Goal: Information Seeking & Learning: Learn about a topic

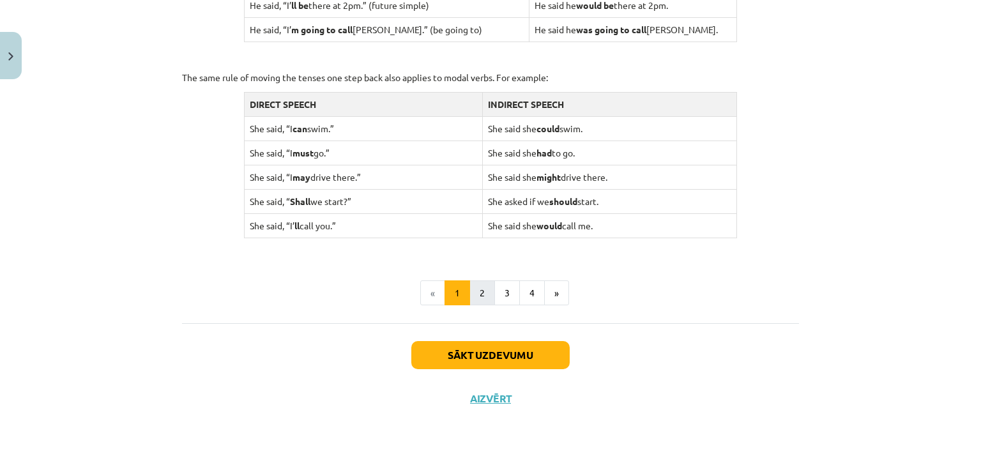
scroll to position [1274, 0]
click at [458, 352] on button "Sākt uzdevumu" at bounding box center [490, 356] width 158 height 28
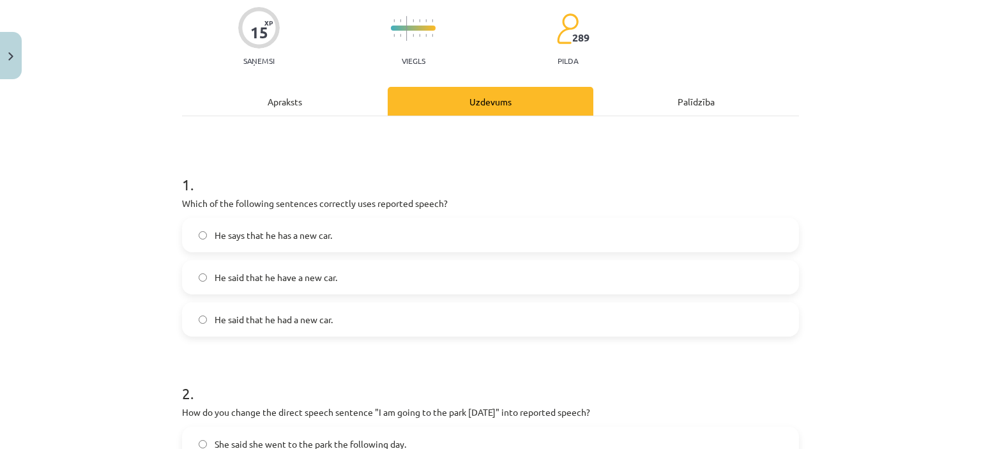
scroll to position [102, 0]
click at [349, 320] on label "He said that he had a new car." at bounding box center [490, 318] width 615 height 32
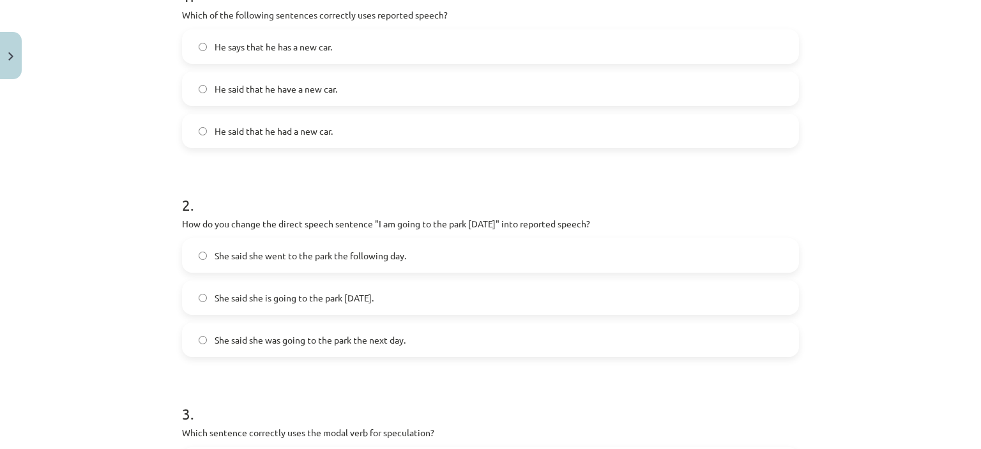
scroll to position [291, 0]
click at [404, 332] on label "She said she was going to the park the next day." at bounding box center [490, 338] width 615 height 32
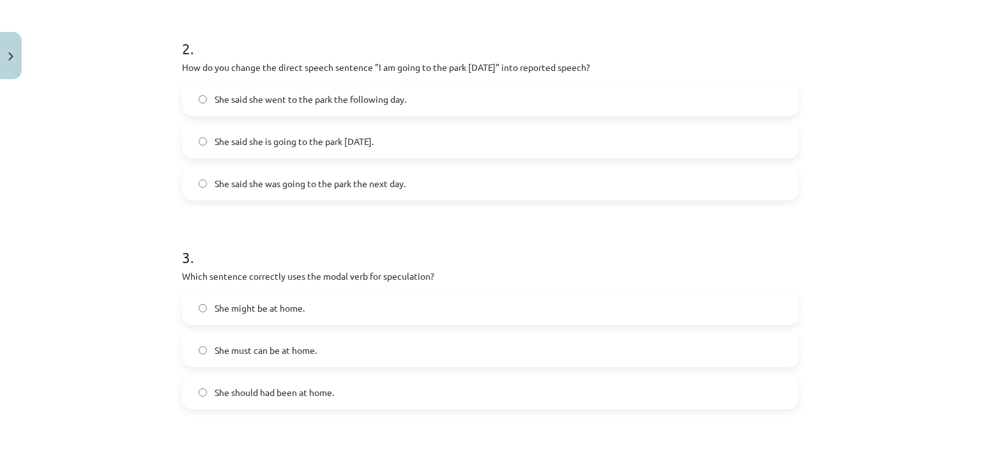
scroll to position [445, 0]
click at [403, 97] on span "She said she went to the park the following day." at bounding box center [311, 99] width 192 height 13
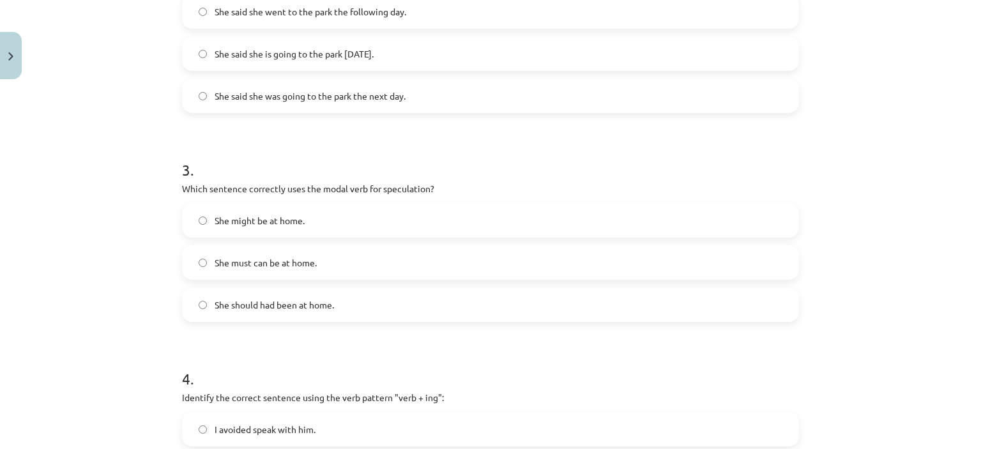
scroll to position [540, 0]
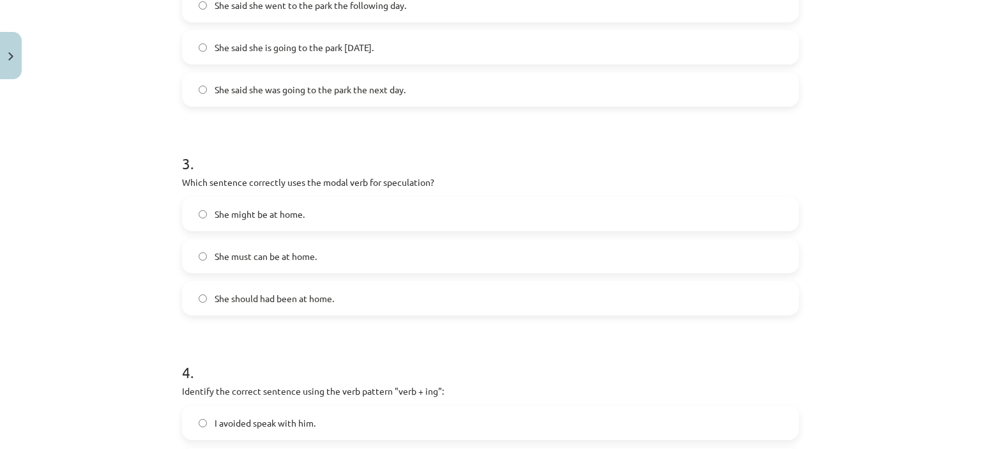
click at [402, 75] on label "She said she was going to the park the next day." at bounding box center [490, 89] width 615 height 32
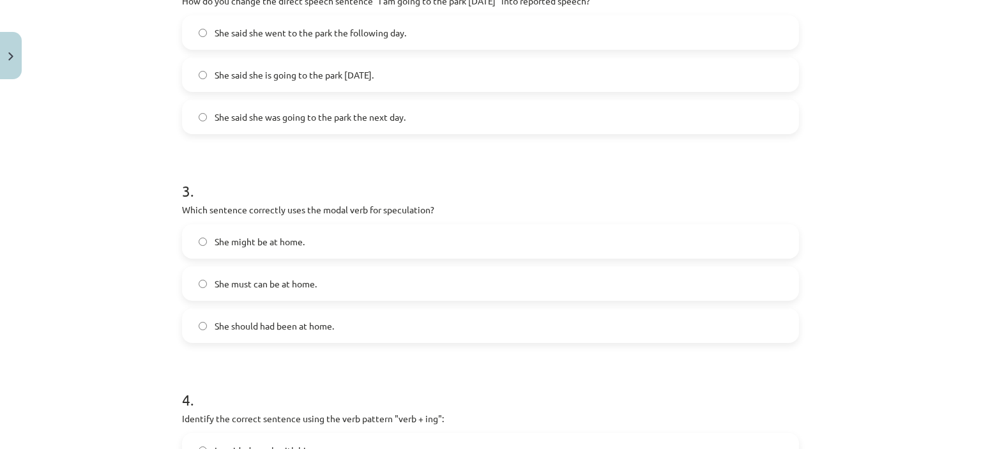
scroll to position [493, 0]
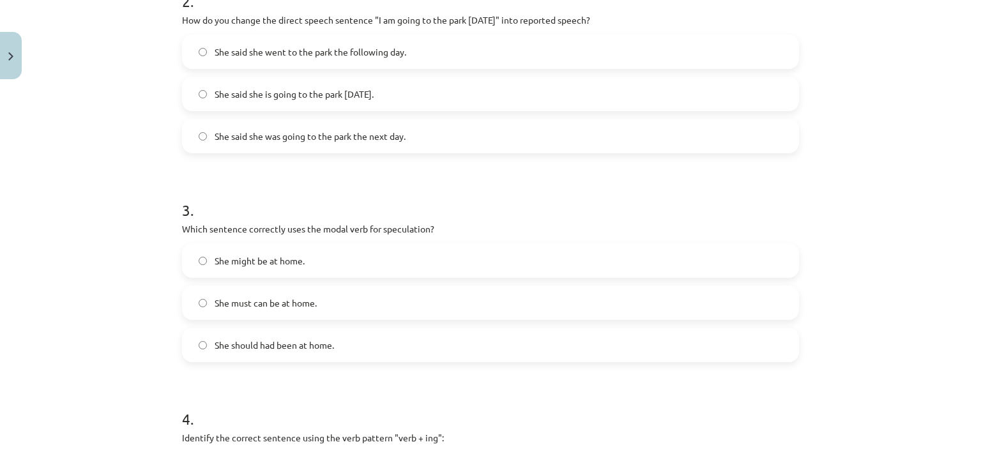
click at [397, 54] on span "She said she went to the park the following day." at bounding box center [311, 51] width 192 height 13
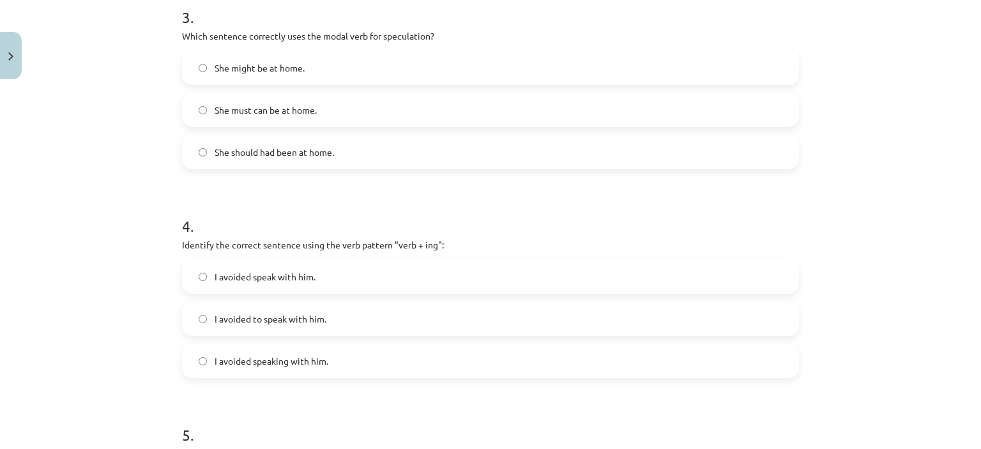
scroll to position [686, 0]
click at [274, 355] on span "I avoided speaking with him." at bounding box center [272, 361] width 114 height 13
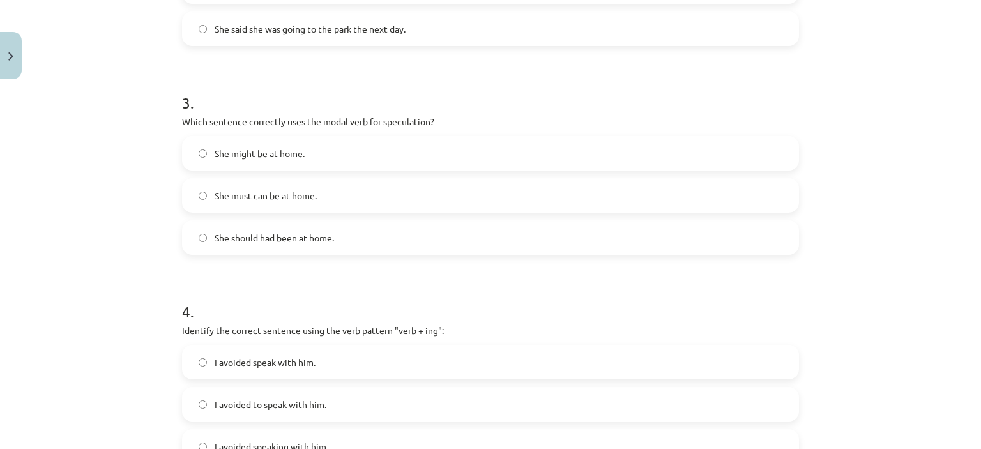
scroll to position [590, 0]
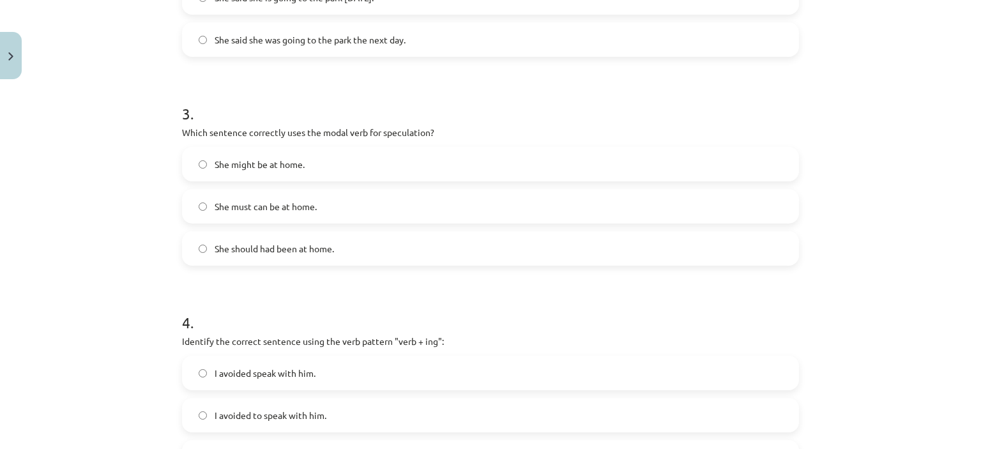
click at [358, 155] on label "She might be at home." at bounding box center [490, 164] width 615 height 32
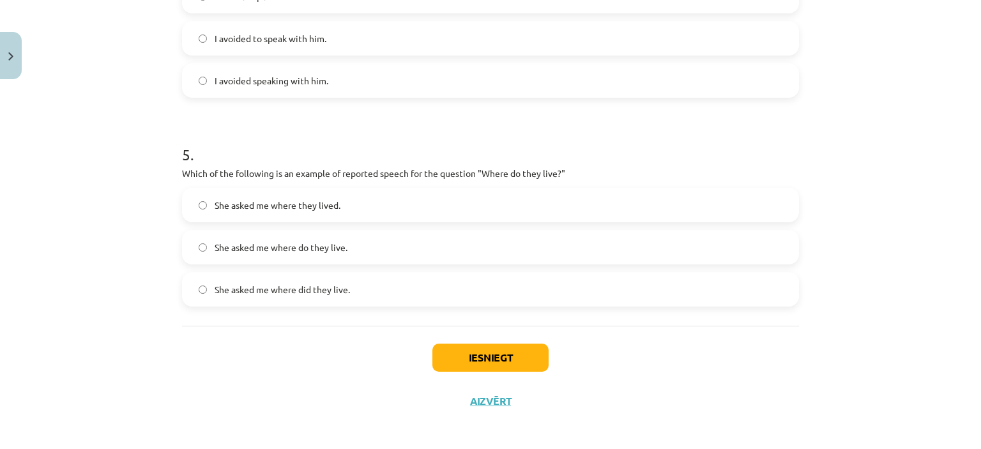
scroll to position [969, 0]
click at [376, 288] on label "She asked me where did they live." at bounding box center [490, 288] width 615 height 32
click at [496, 360] on button "Iesniegt" at bounding box center [491, 356] width 116 height 28
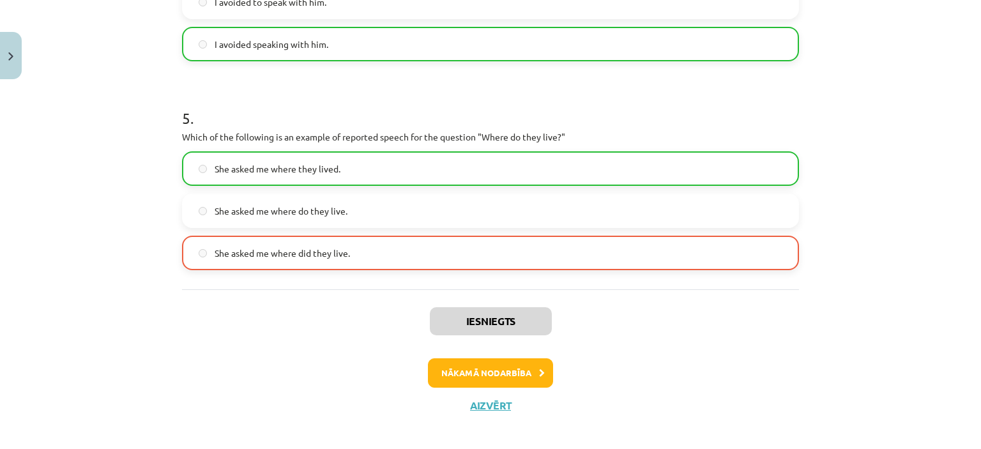
scroll to position [1010, 0]
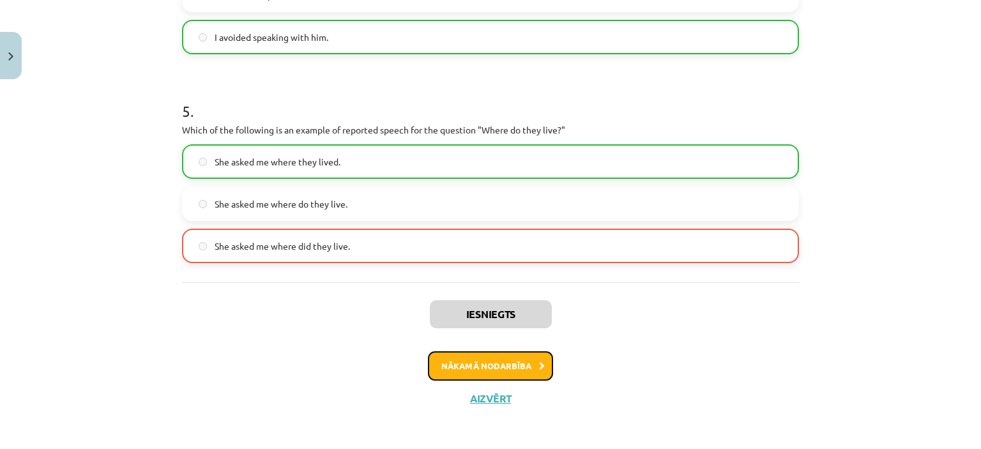
click at [466, 360] on button "Nākamā nodarbība" at bounding box center [490, 365] width 125 height 29
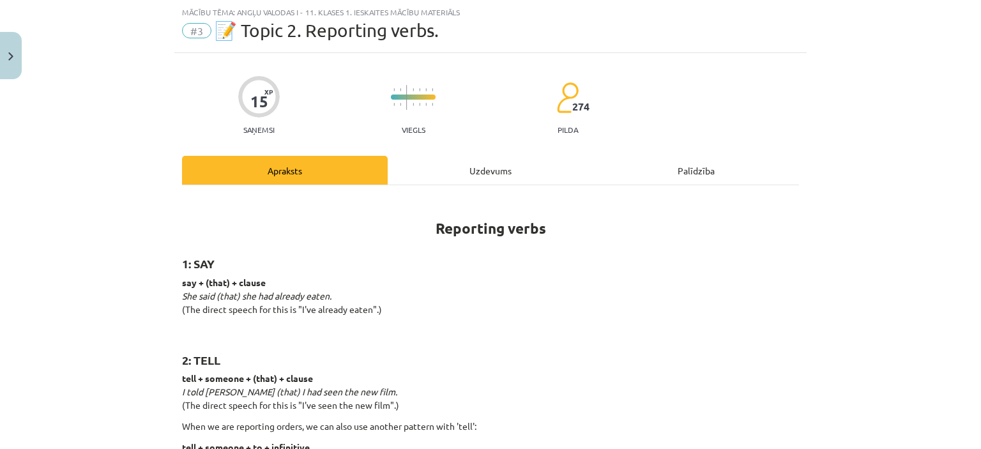
click at [466, 360] on h2 "2: TELL" at bounding box center [490, 352] width 617 height 31
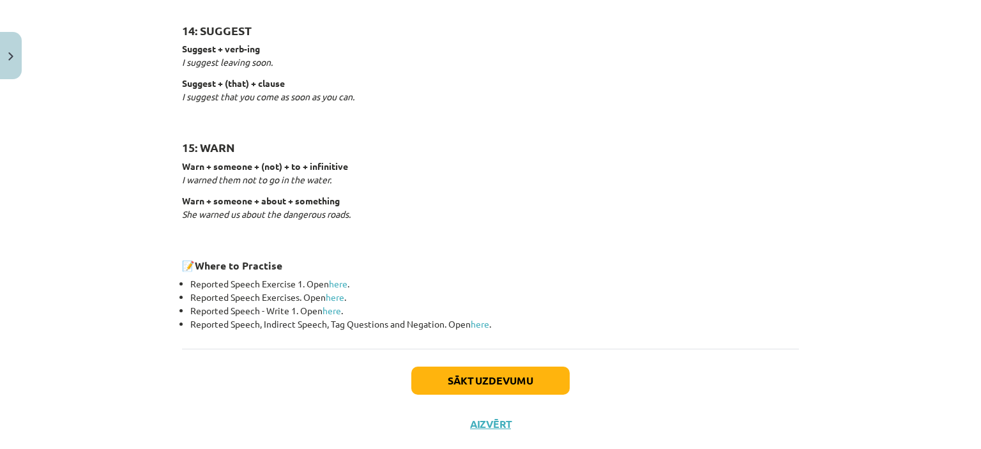
scroll to position [1990, 0]
click at [443, 376] on button "Sākt uzdevumu" at bounding box center [490, 380] width 158 height 28
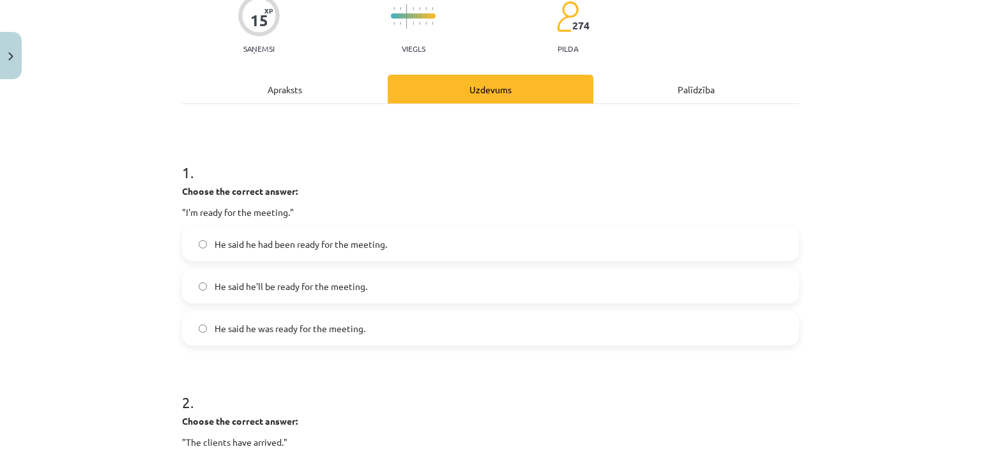
scroll to position [114, 0]
click at [357, 237] on span "He said he had been ready for the meeting." at bounding box center [301, 243] width 173 height 13
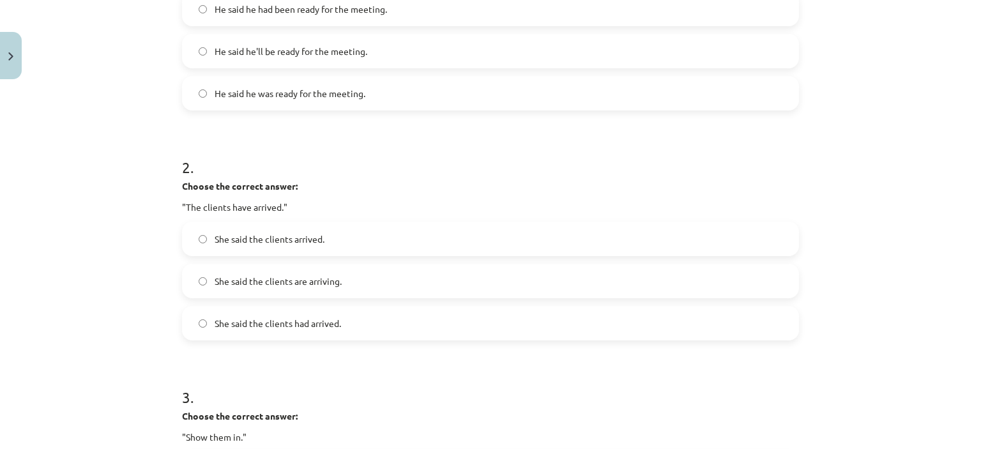
scroll to position [349, 0]
click at [295, 337] on label "She said the clients had arrived." at bounding box center [490, 322] width 615 height 32
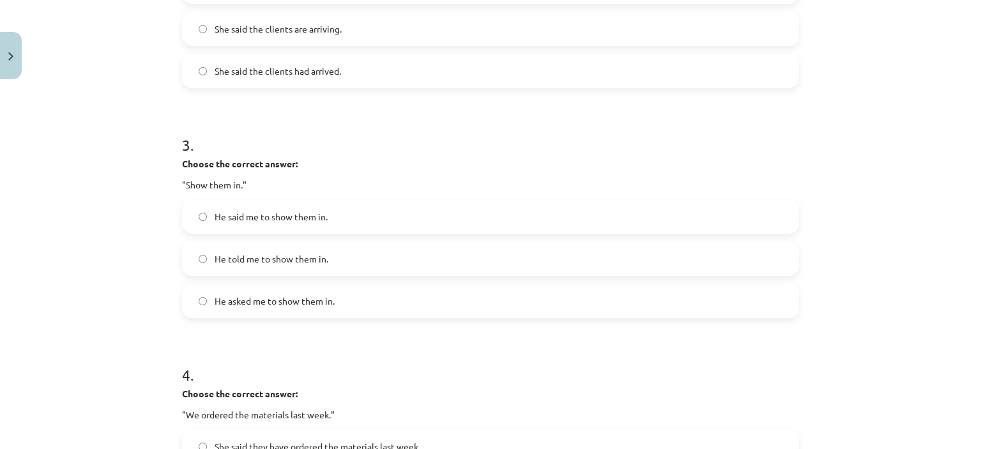
scroll to position [602, 0]
click at [349, 254] on label "He told me to show them in." at bounding box center [490, 258] width 615 height 32
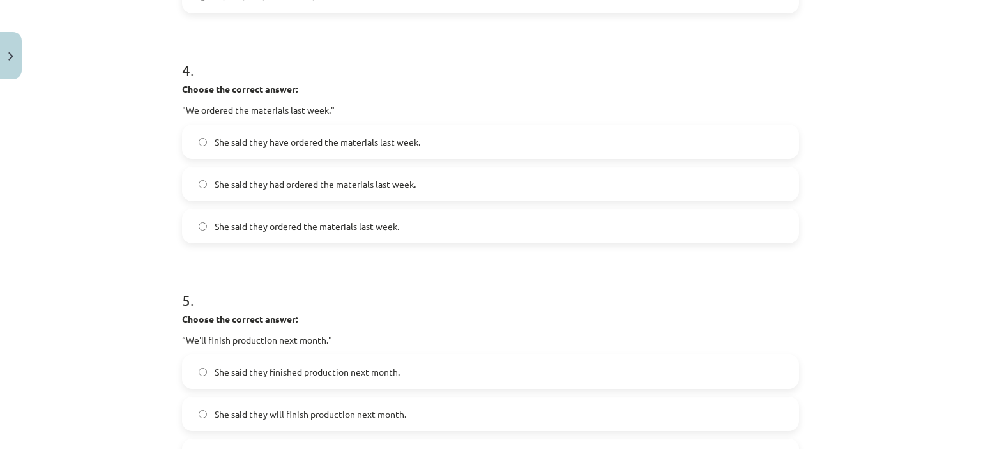
scroll to position [906, 0]
click at [367, 191] on label "She said they had ordered the materials last week." at bounding box center [490, 183] width 615 height 32
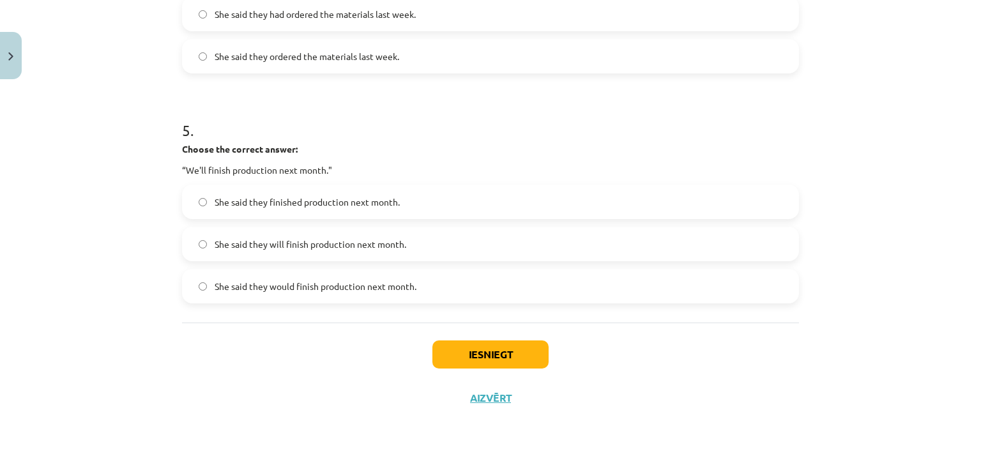
scroll to position [1077, 0]
click at [347, 282] on span "She said they would finish production next month." at bounding box center [316, 284] width 202 height 13
click at [479, 355] on button "Iesniegt" at bounding box center [491, 353] width 116 height 28
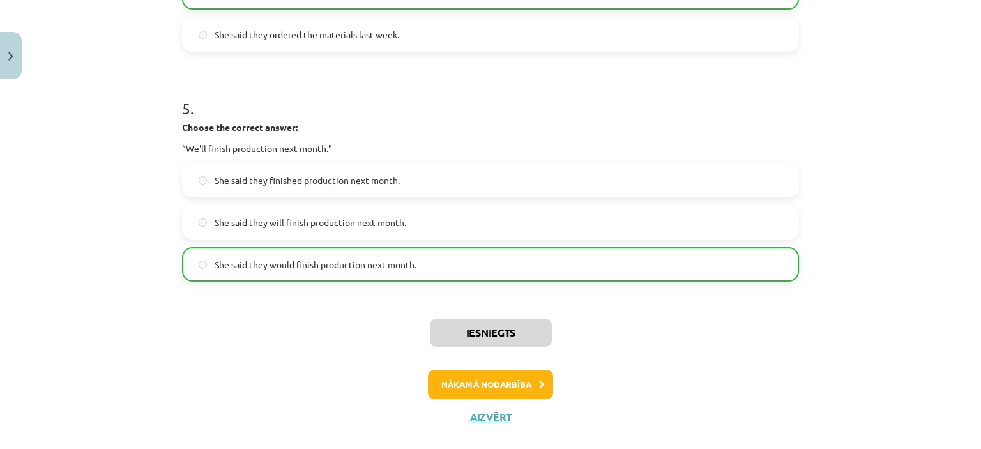
scroll to position [1117, 0]
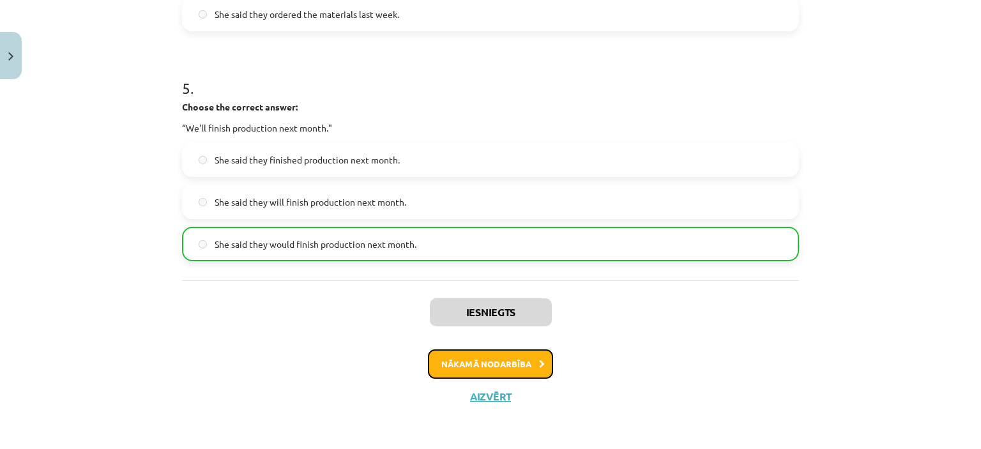
click at [477, 368] on button "Nākamā nodarbība" at bounding box center [490, 363] width 125 height 29
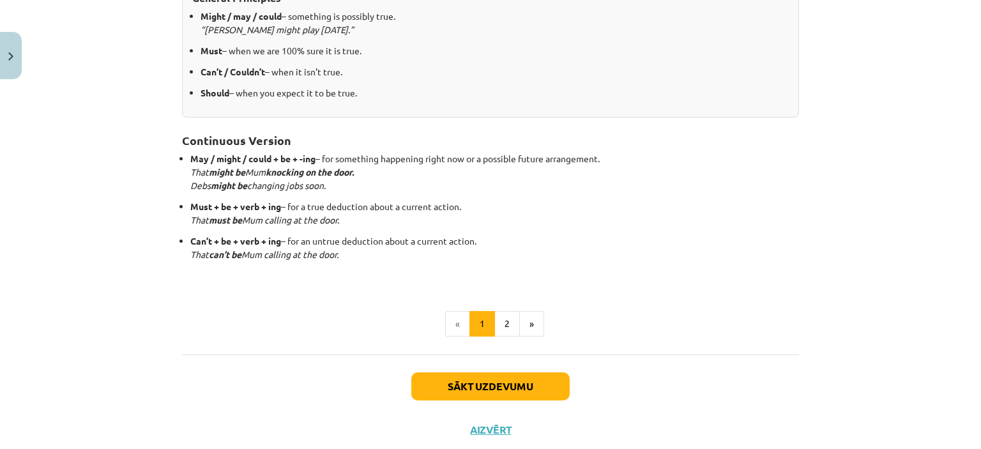
scroll to position [321, 0]
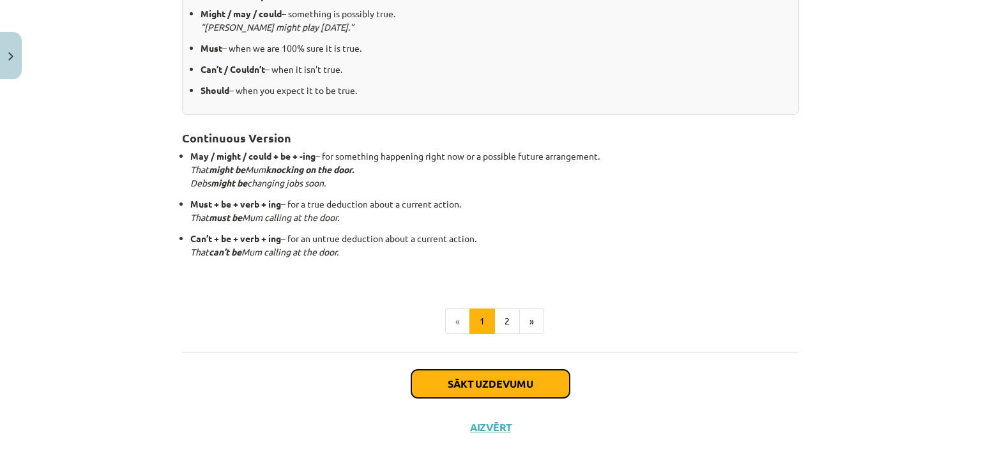
click at [498, 383] on button "Sākt uzdevumu" at bounding box center [490, 384] width 158 height 28
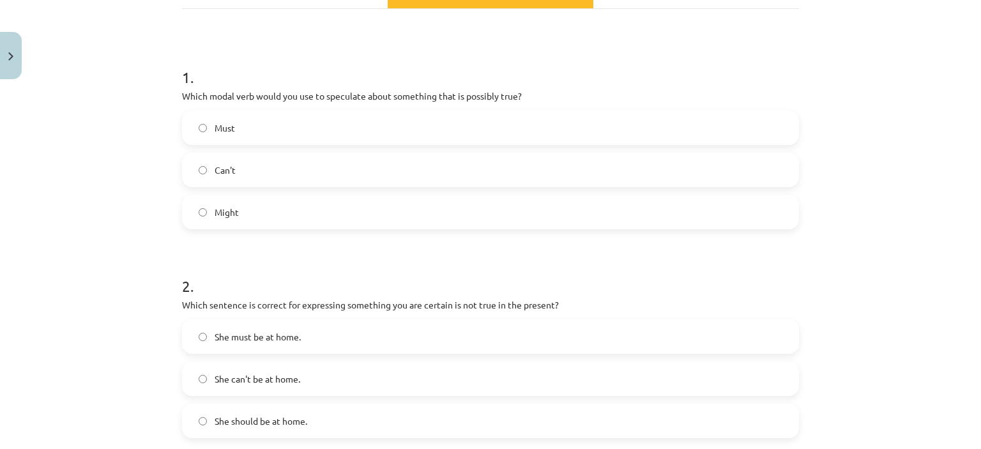
scroll to position [195, 0]
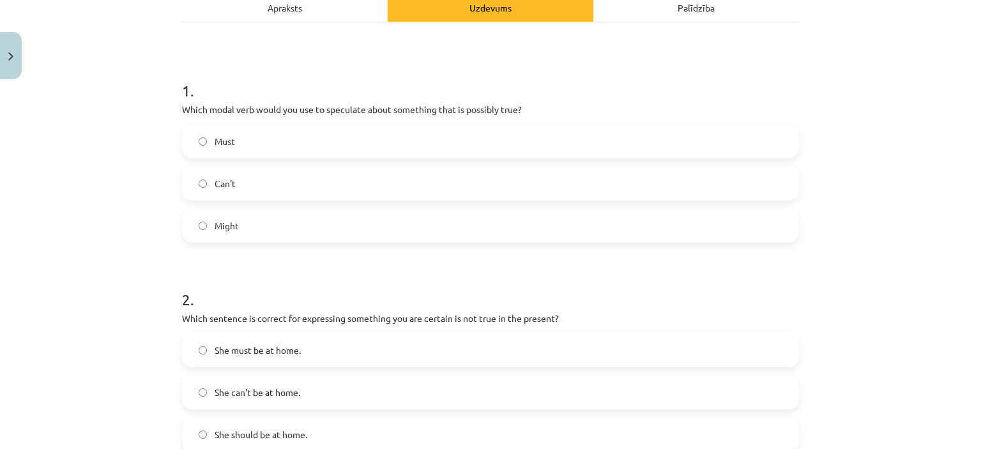
click at [339, 150] on label "Must" at bounding box center [490, 141] width 615 height 32
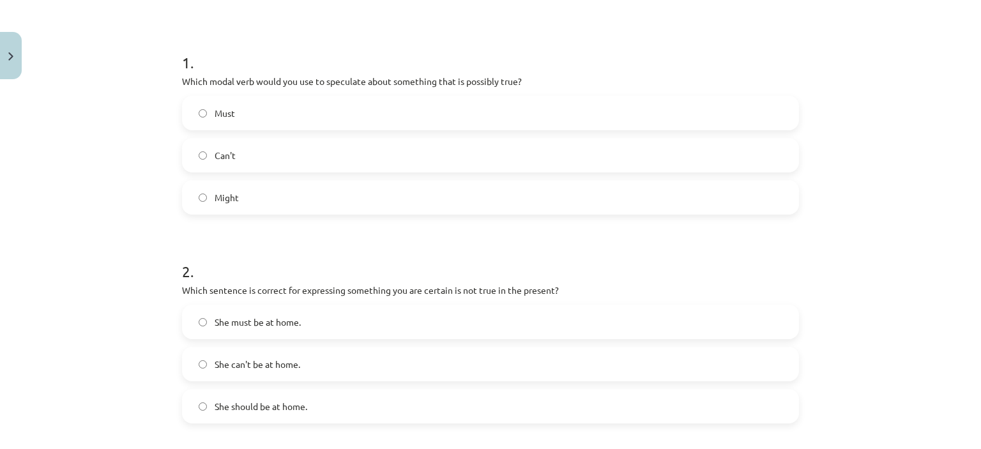
scroll to position [222, 0]
click at [330, 191] on label "Might" at bounding box center [490, 198] width 615 height 32
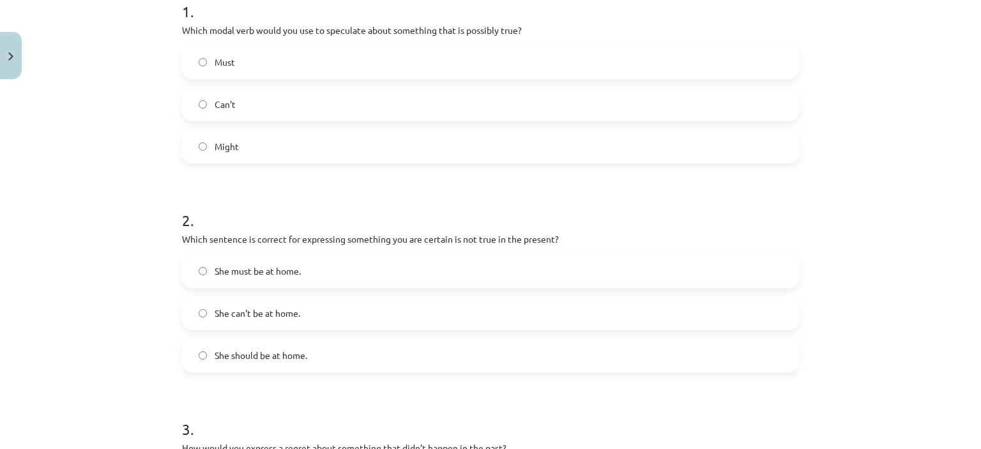
scroll to position [279, 0]
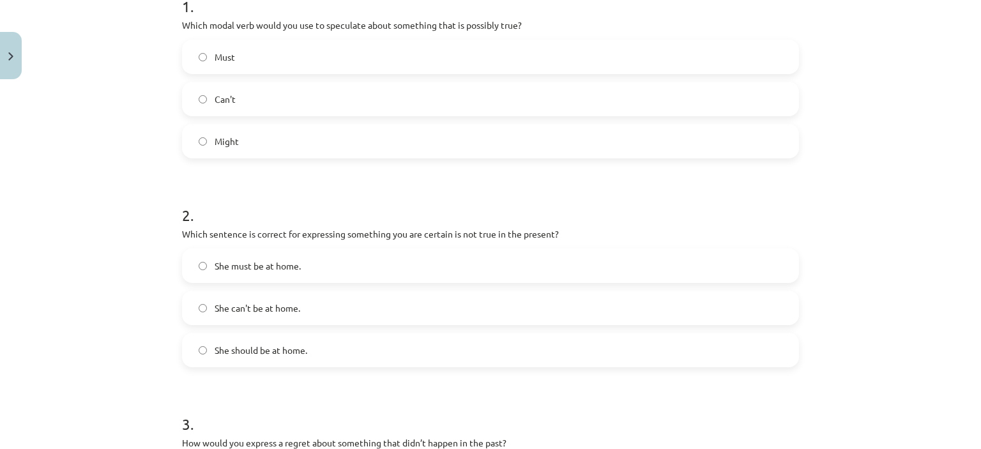
click at [317, 314] on label "She can't be at home." at bounding box center [490, 308] width 615 height 32
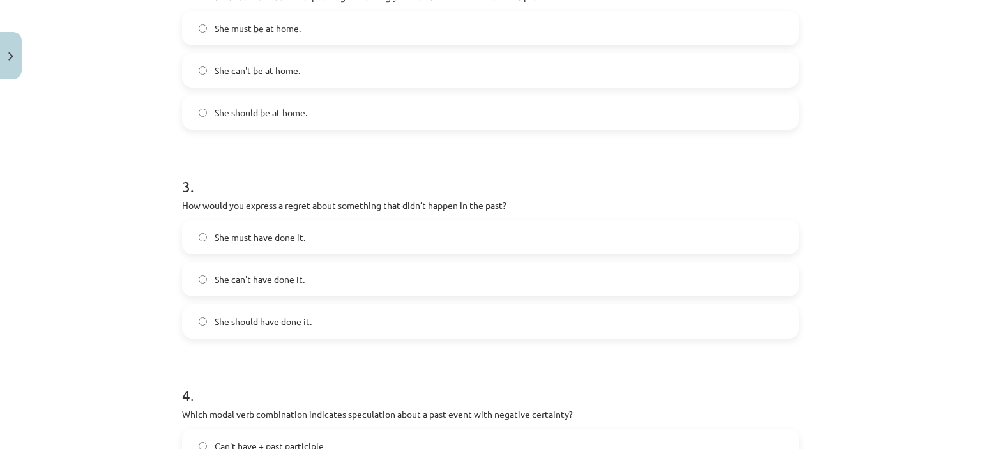
scroll to position [518, 0]
click at [309, 278] on label "She can't have done it." at bounding box center [490, 279] width 615 height 32
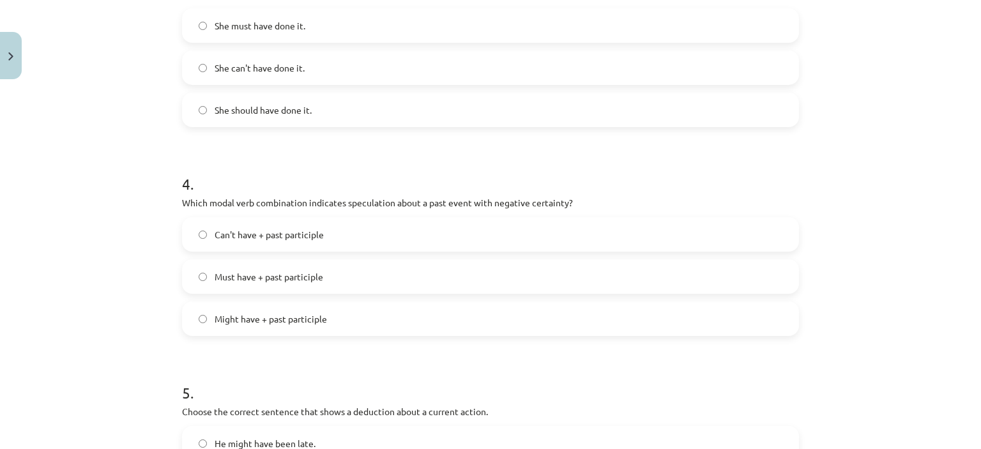
scroll to position [730, 0]
click at [309, 278] on span "Must have + past participle" at bounding box center [269, 275] width 109 height 13
click at [304, 242] on label "Can't have + past participle" at bounding box center [490, 233] width 615 height 32
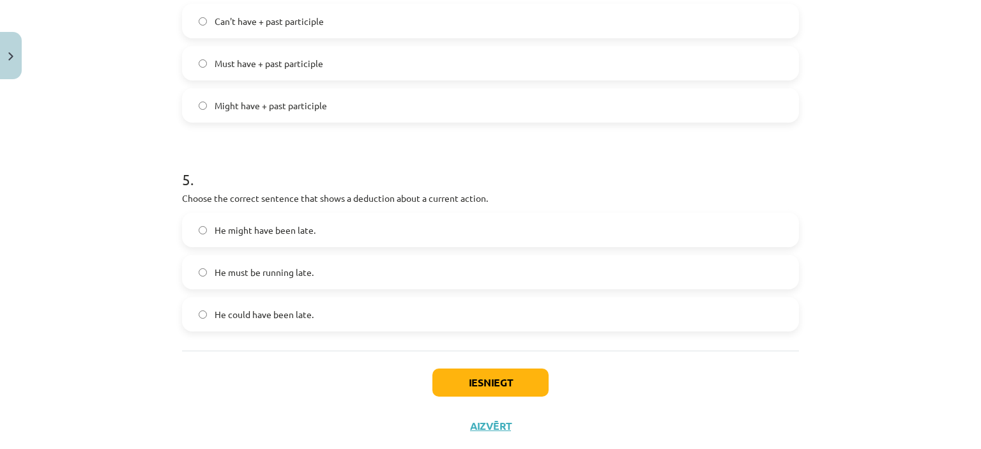
scroll to position [944, 0]
click at [294, 270] on span "He must be running late." at bounding box center [264, 270] width 99 height 13
click at [495, 374] on button "Iesniegt" at bounding box center [491, 381] width 116 height 28
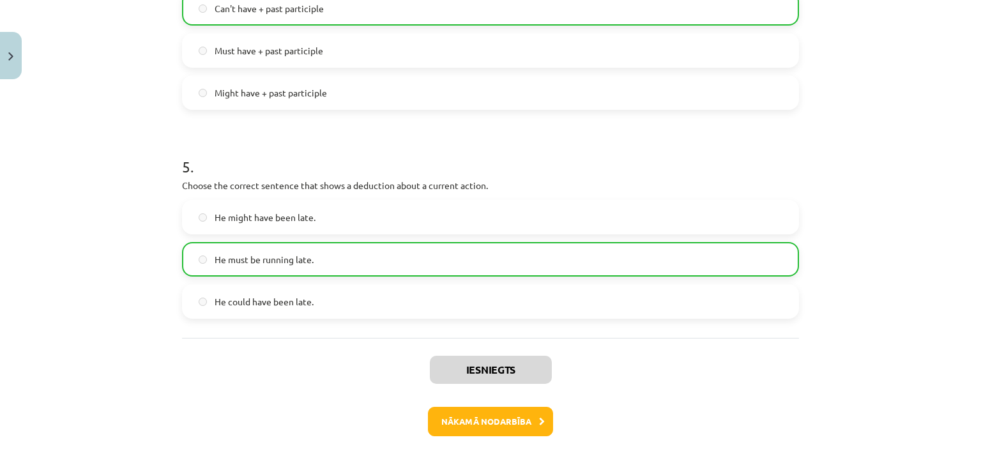
scroll to position [1012, 0]
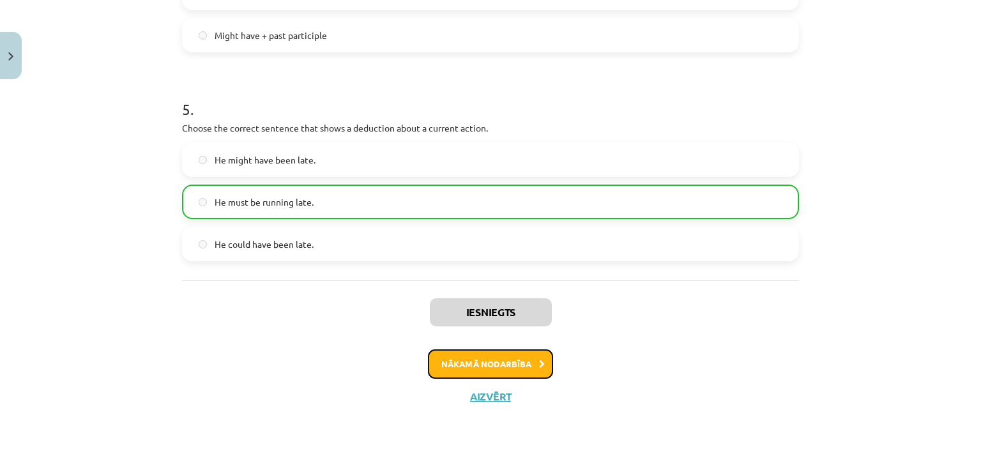
click at [488, 367] on button "Nākamā nodarbība" at bounding box center [490, 363] width 125 height 29
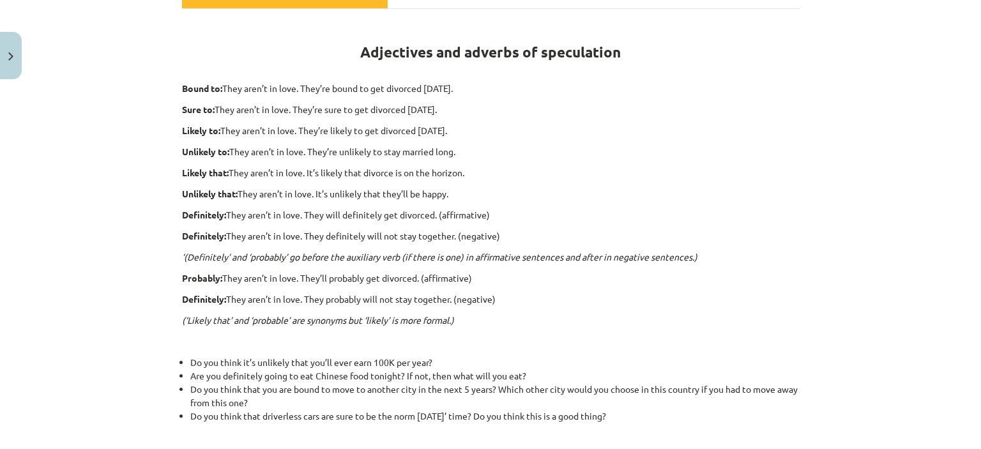
scroll to position [431, 0]
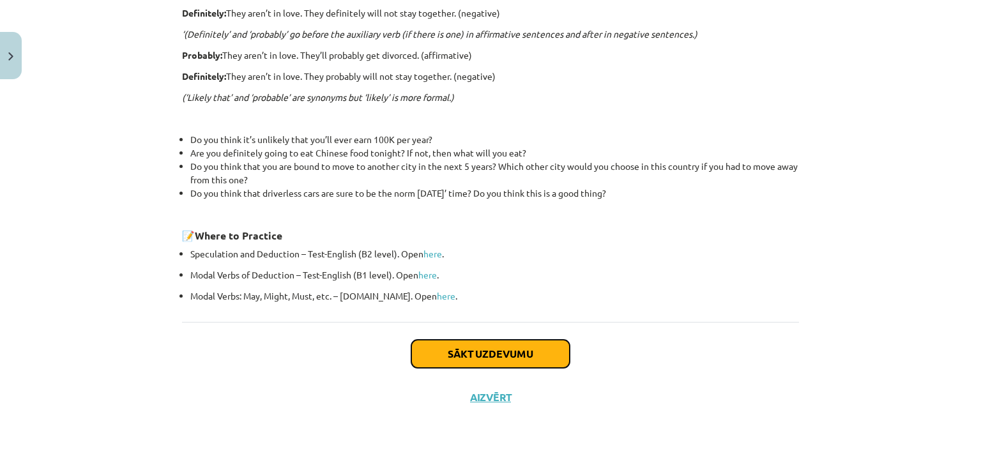
click at [468, 349] on button "Sākt uzdevumu" at bounding box center [490, 354] width 158 height 28
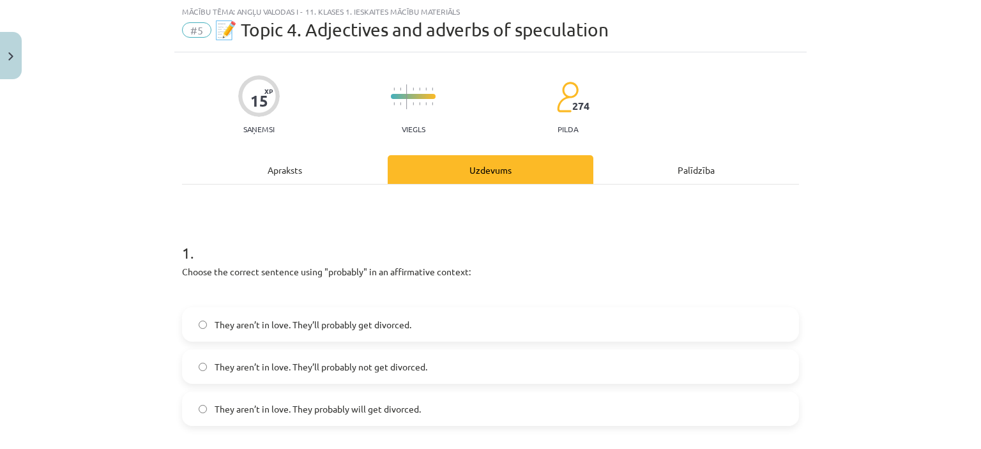
scroll to position [32, 0]
click at [406, 400] on label "They aren’t in love. They probably will get divorced." at bounding box center [490, 410] width 615 height 32
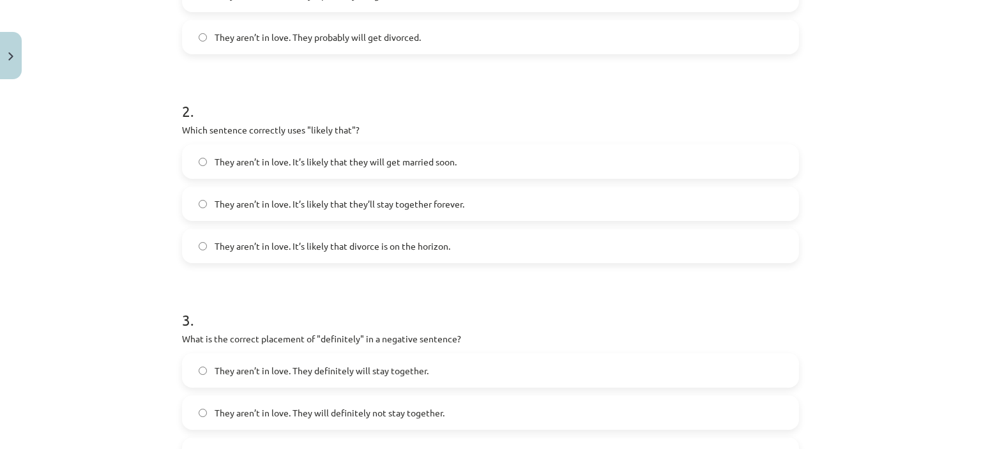
scroll to position [405, 0]
click at [408, 245] on span "They aren’t in love. It’s likely that divorce is on the horizon." at bounding box center [333, 245] width 236 height 13
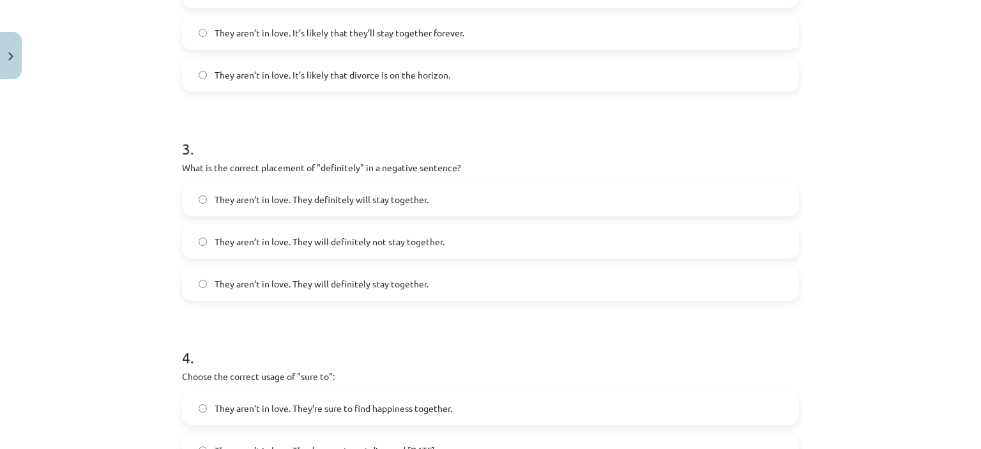
scroll to position [578, 0]
click at [408, 245] on span "They aren’t in love. They will definitely not stay together." at bounding box center [330, 239] width 230 height 13
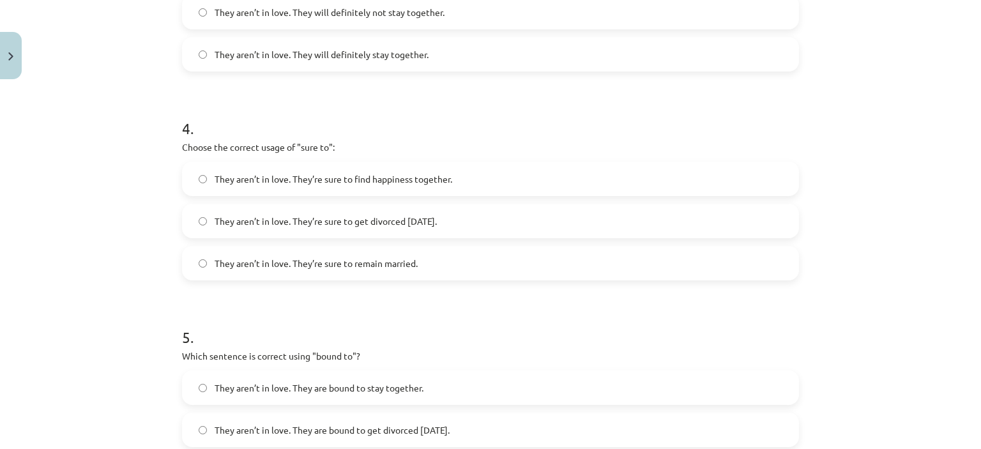
scroll to position [806, 0]
click at [424, 216] on span "They aren’t in love. They’re sure to get divorced [DATE]." at bounding box center [326, 220] width 222 height 13
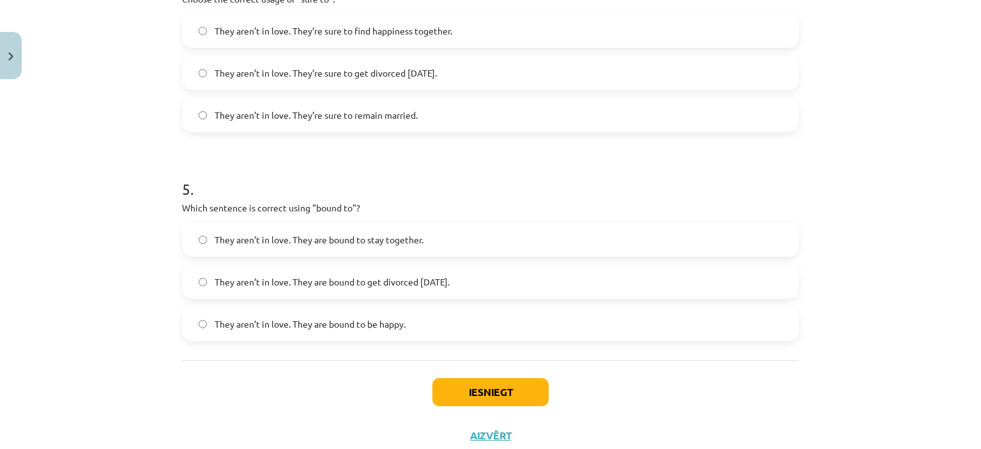
scroll to position [955, 0]
click at [434, 279] on span "They aren’t in love. They are bound to get divorced [DATE]." at bounding box center [332, 280] width 235 height 13
click at [468, 388] on button "Iesniegt" at bounding box center [491, 391] width 116 height 28
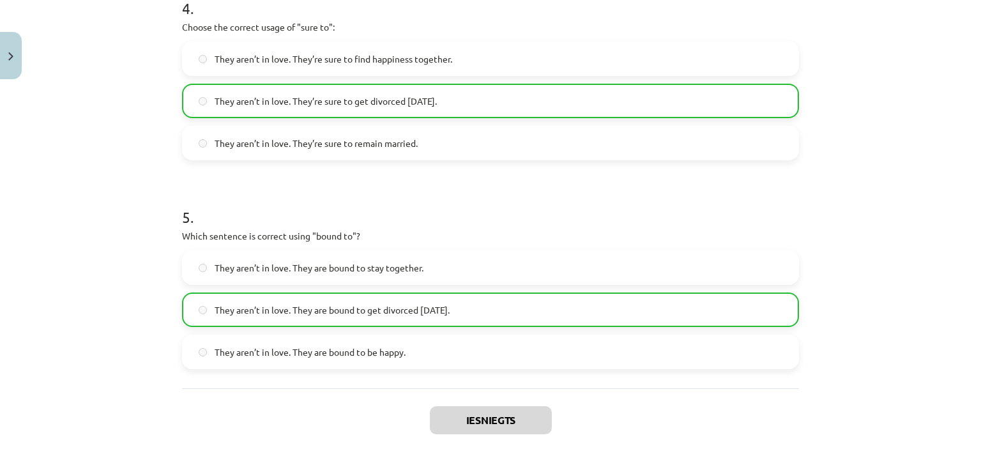
scroll to position [1033, 0]
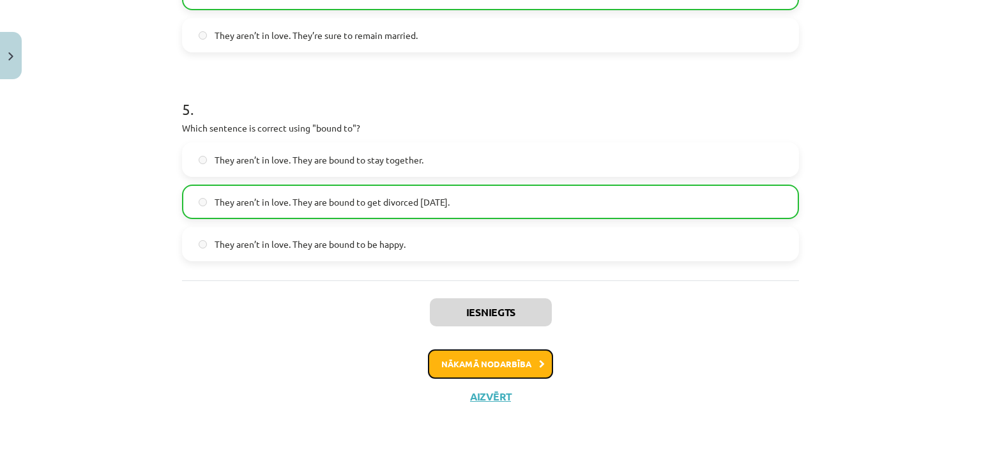
click at [475, 373] on button "Nākamā nodarbība" at bounding box center [490, 363] width 125 height 29
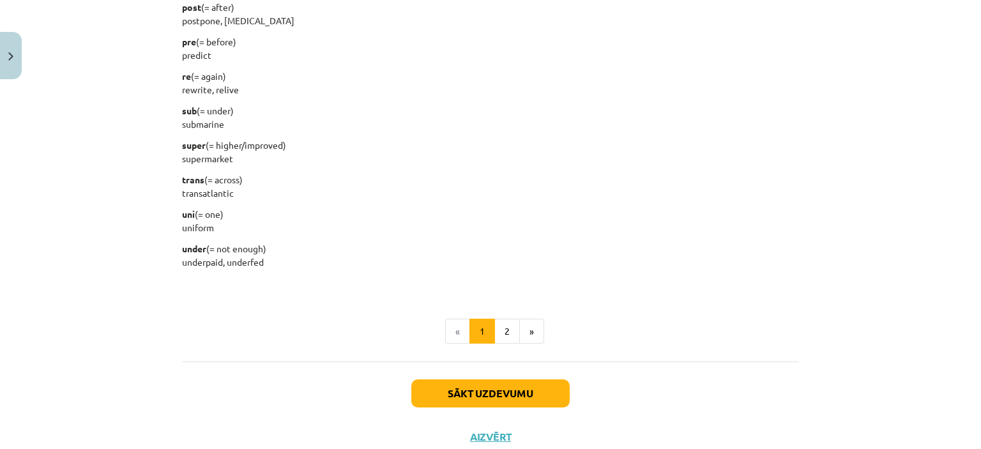
scroll to position [1600, 0]
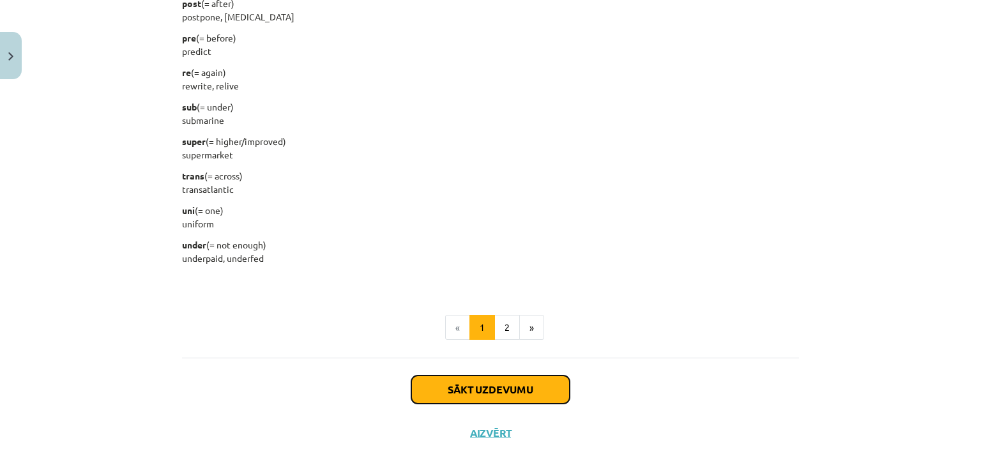
click at [467, 388] on button "Sākt uzdevumu" at bounding box center [490, 390] width 158 height 28
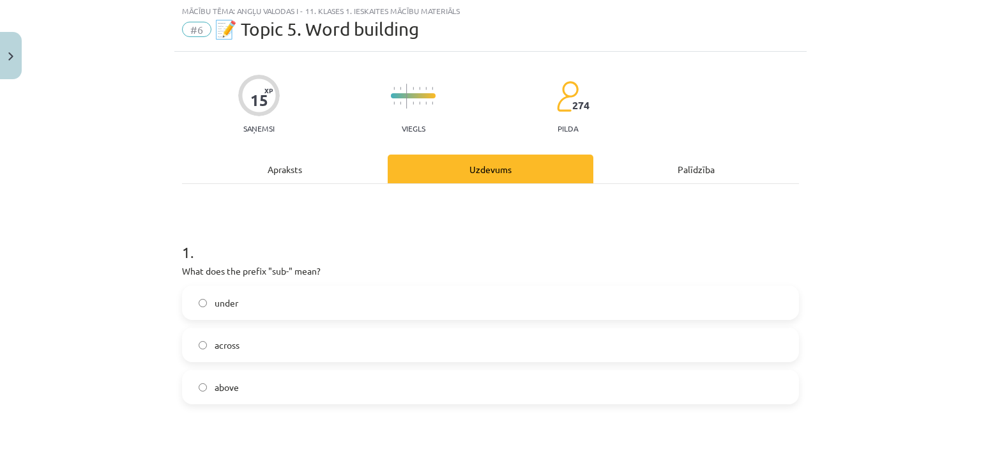
scroll to position [32, 0]
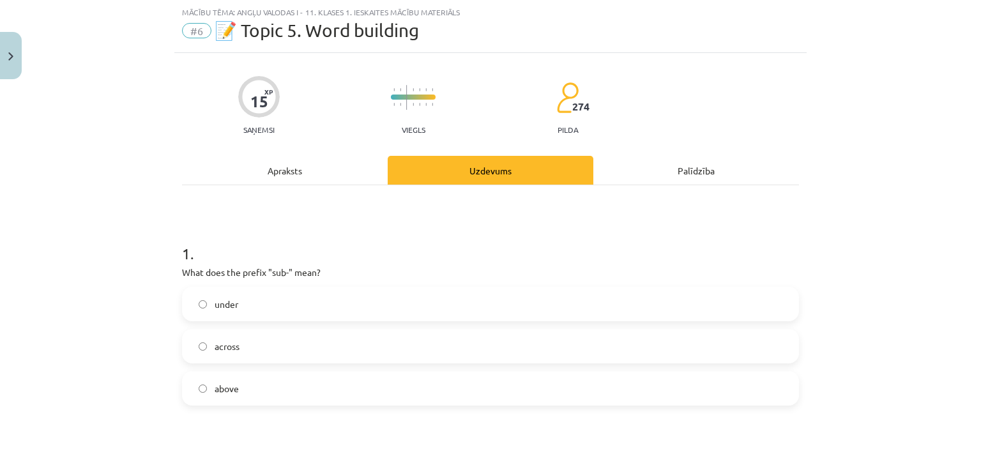
click at [392, 305] on label "under" at bounding box center [490, 304] width 615 height 32
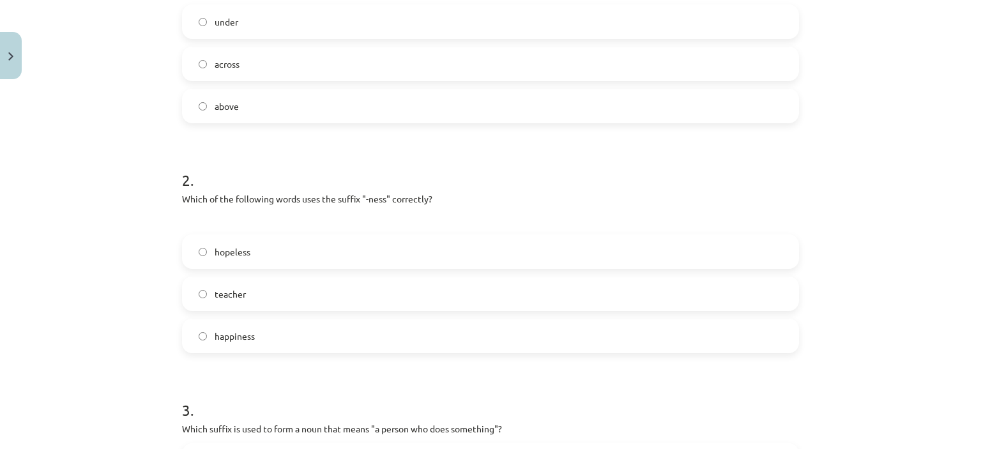
scroll to position [315, 0]
click at [348, 336] on label "happiness" at bounding box center [490, 335] width 615 height 32
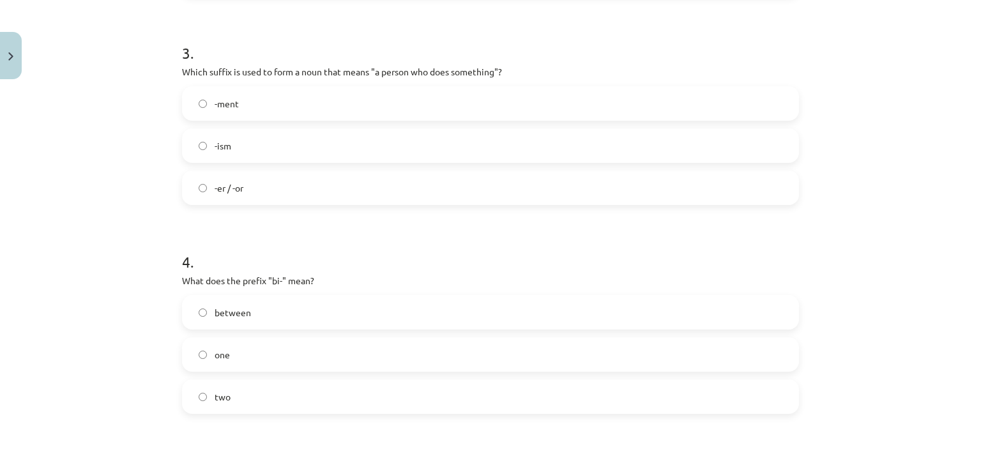
scroll to position [672, 0]
click at [417, 99] on label "-ment" at bounding box center [490, 103] width 615 height 32
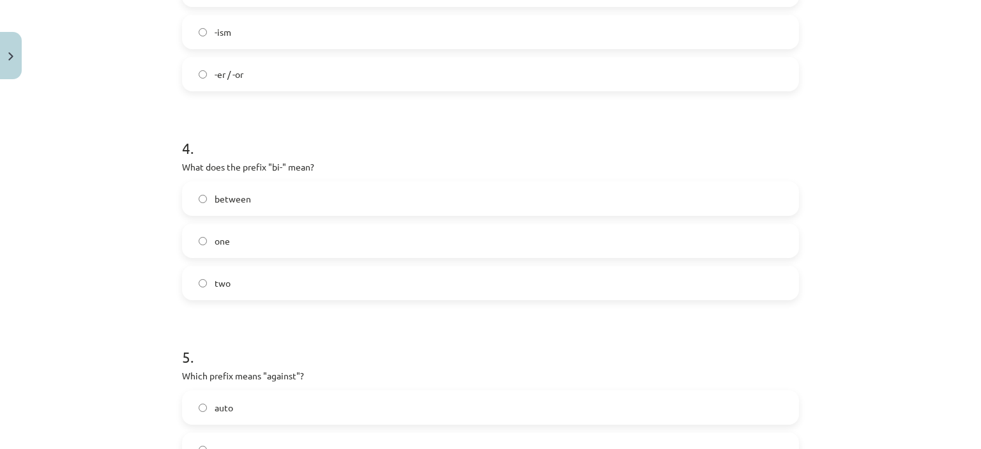
scroll to position [794, 0]
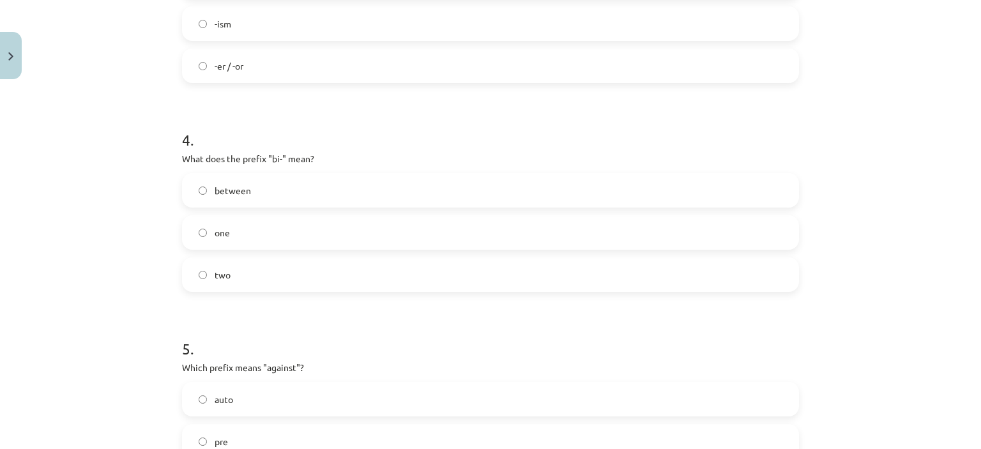
click at [315, 291] on div "two" at bounding box center [490, 274] width 617 height 35
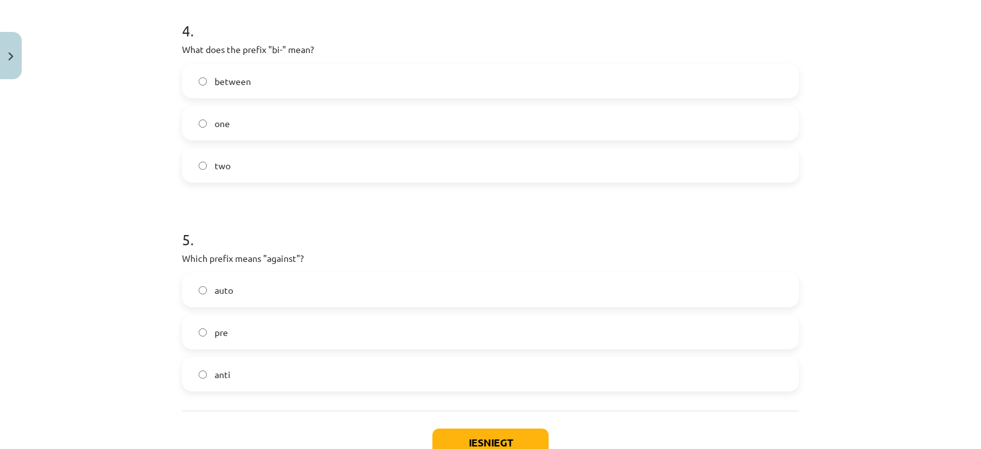
scroll to position [903, 0]
click at [362, 159] on label "two" at bounding box center [490, 165] width 615 height 32
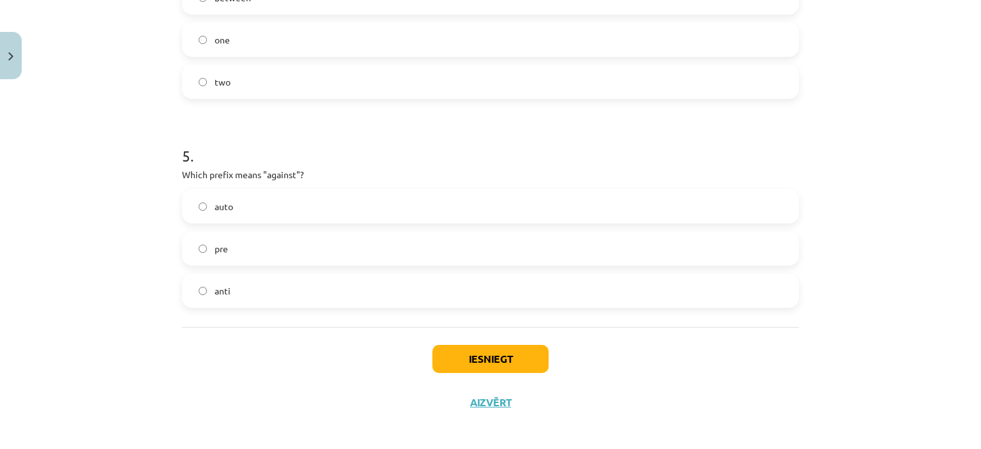
scroll to position [993, 0]
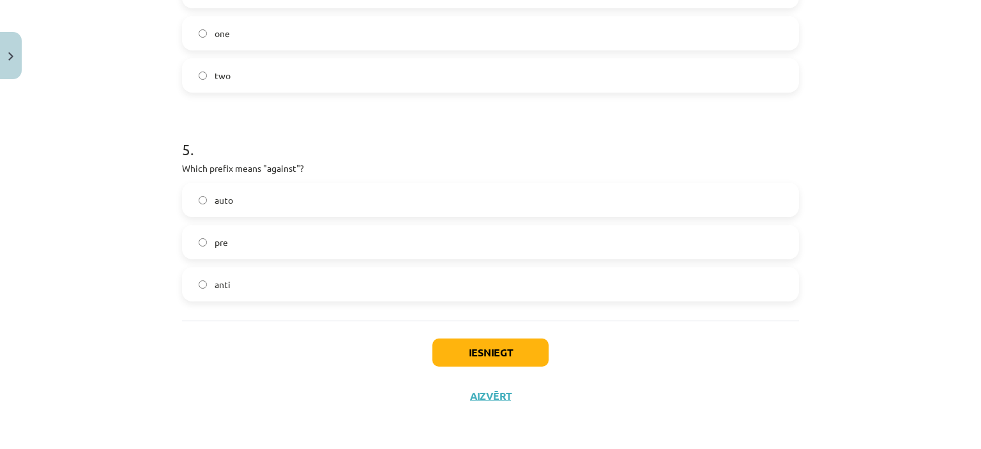
click at [252, 286] on label "anti" at bounding box center [490, 284] width 615 height 32
click at [496, 352] on button "Iesniegt" at bounding box center [491, 353] width 116 height 28
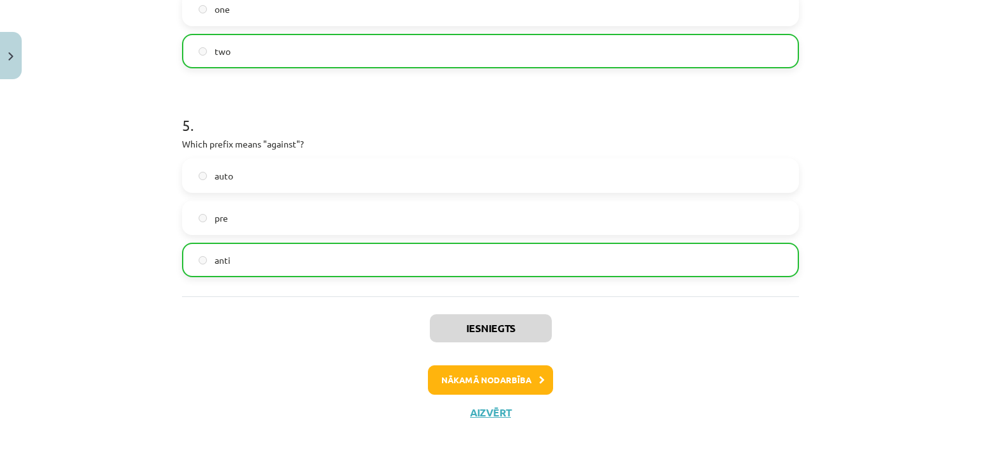
scroll to position [1033, 0]
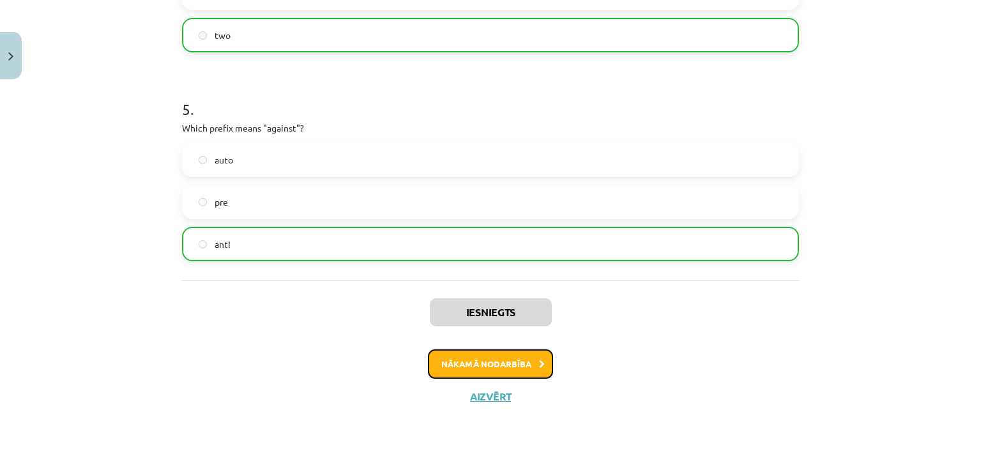
click at [463, 367] on button "Nākamā nodarbība" at bounding box center [490, 363] width 125 height 29
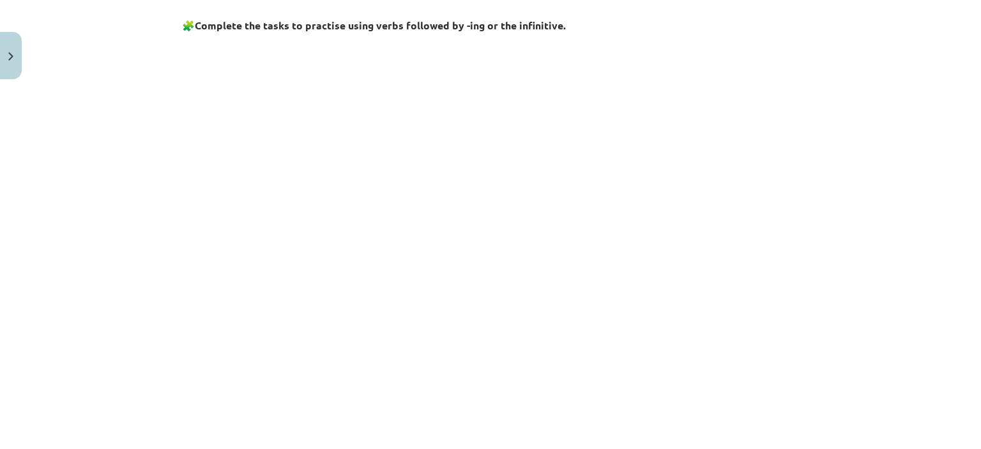
scroll to position [507, 0]
